Goal: Task Accomplishment & Management: Use online tool/utility

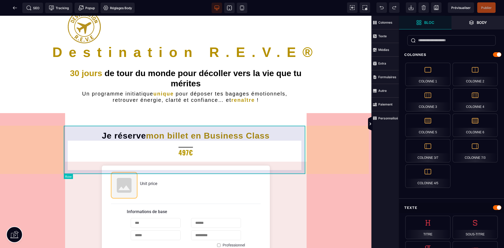
scroll to position [52, 0]
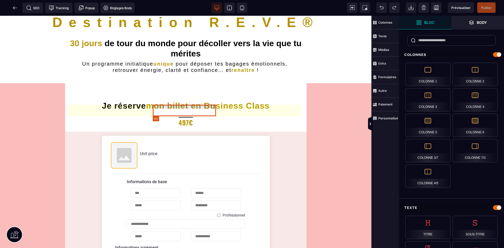
click at [182, 115] on h1 "497€" at bounding box center [186, 121] width 64 height 12
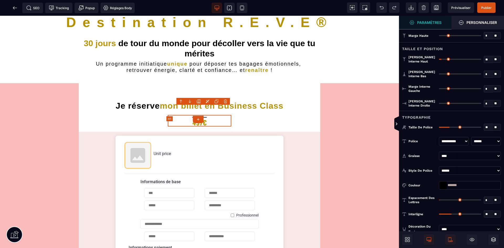
click at [182, 115] on h1 "497€" at bounding box center [200, 121] width 64 height 12
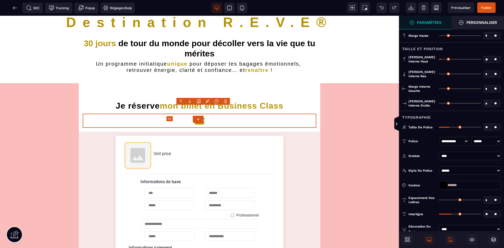
select select "***"
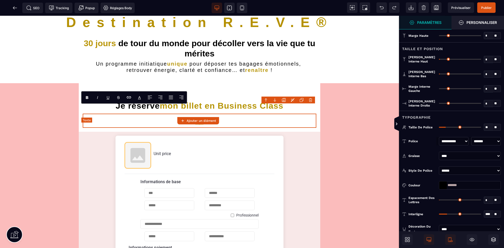
click at [196, 115] on h1 "****" at bounding box center [200, 121] width 64 height 12
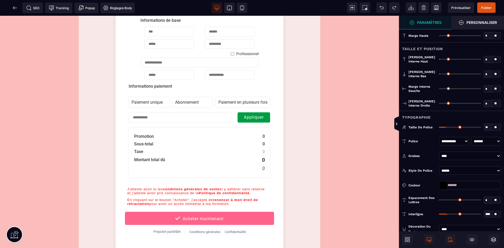
scroll to position [315, 0]
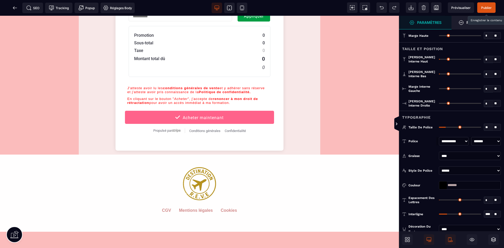
click at [489, 8] on span "Publier" at bounding box center [486, 8] width 10 height 4
click at [15, 8] on icon at bounding box center [15, 8] width 4 height 0
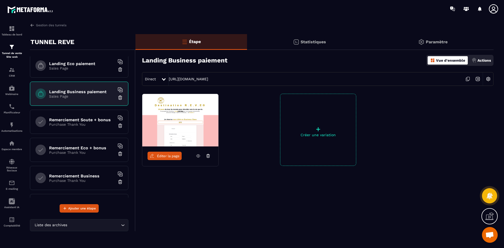
scroll to position [105, 0]
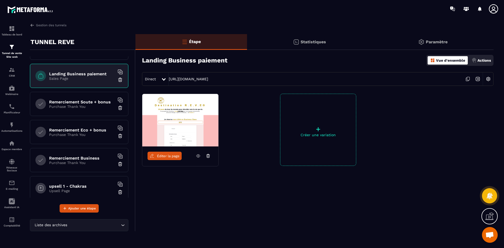
click at [86, 106] on p "Purchase Thank You" at bounding box center [82, 106] width 66 height 4
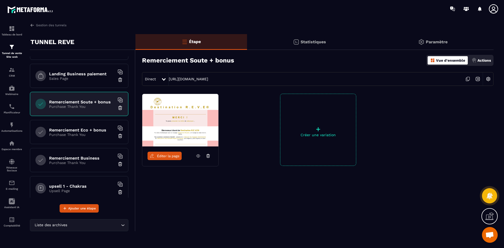
click at [157, 156] on span "Éditer la page" at bounding box center [168, 156] width 23 height 4
